Goal: Task Accomplishment & Management: Use online tool/utility

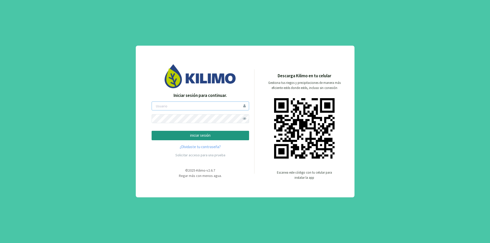
type input "lamili"
click at [201, 135] on p "iniciar sesión" at bounding box center [200, 136] width 89 height 6
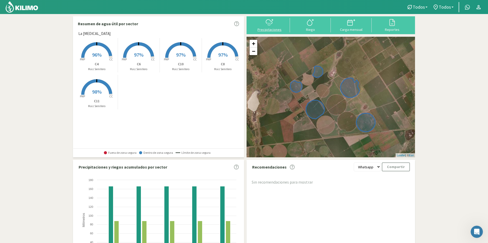
click at [271, 29] on div "Precipitaciones" at bounding box center [269, 30] width 38 height 4
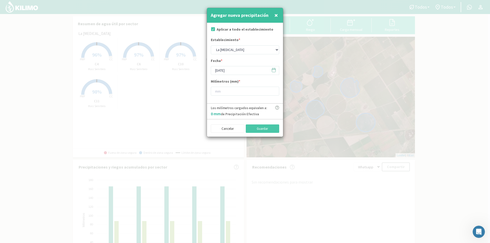
click at [273, 70] on icon at bounding box center [274, 70] width 4 height 0
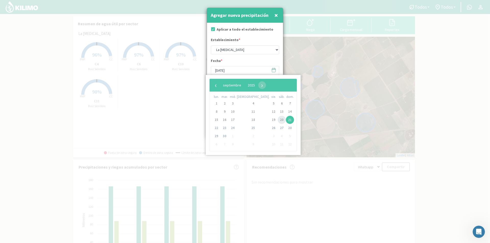
click at [277, 120] on span "20" at bounding box center [281, 120] width 8 height 8
type input "[DATE]"
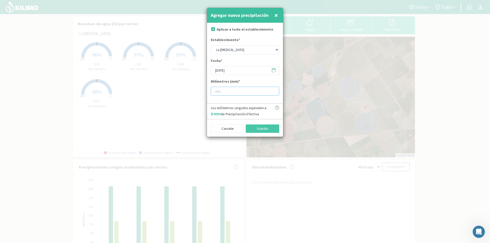
click at [227, 91] on input "number" at bounding box center [245, 91] width 68 height 9
type input "38"
click at [261, 130] on button "Guardar" at bounding box center [263, 128] width 34 height 9
type input "[DATE]"
